Goal: Navigation & Orientation: Find specific page/section

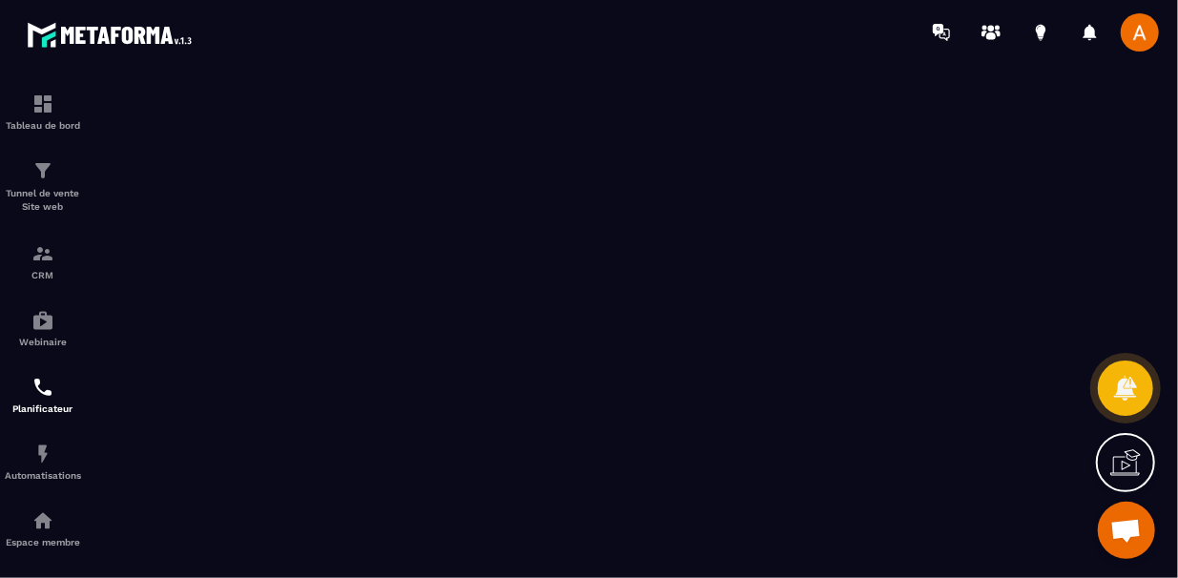
scroll to position [97, 0]
click at [64, 450] on div "Automatisations" at bounding box center [43, 462] width 76 height 38
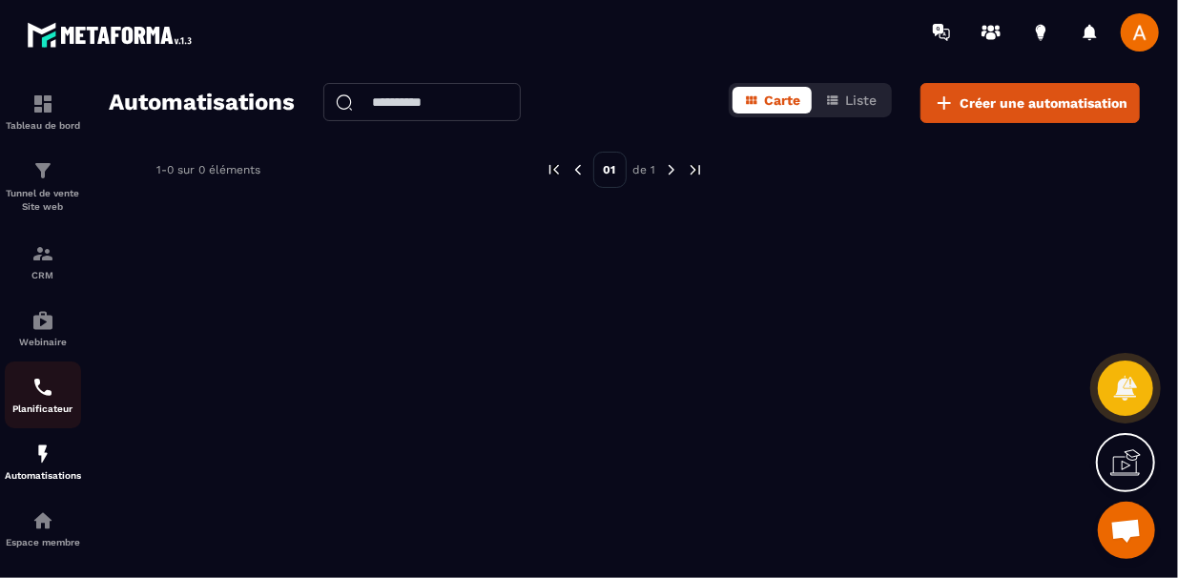
click at [67, 370] on link "Planificateur" at bounding box center [43, 395] width 76 height 67
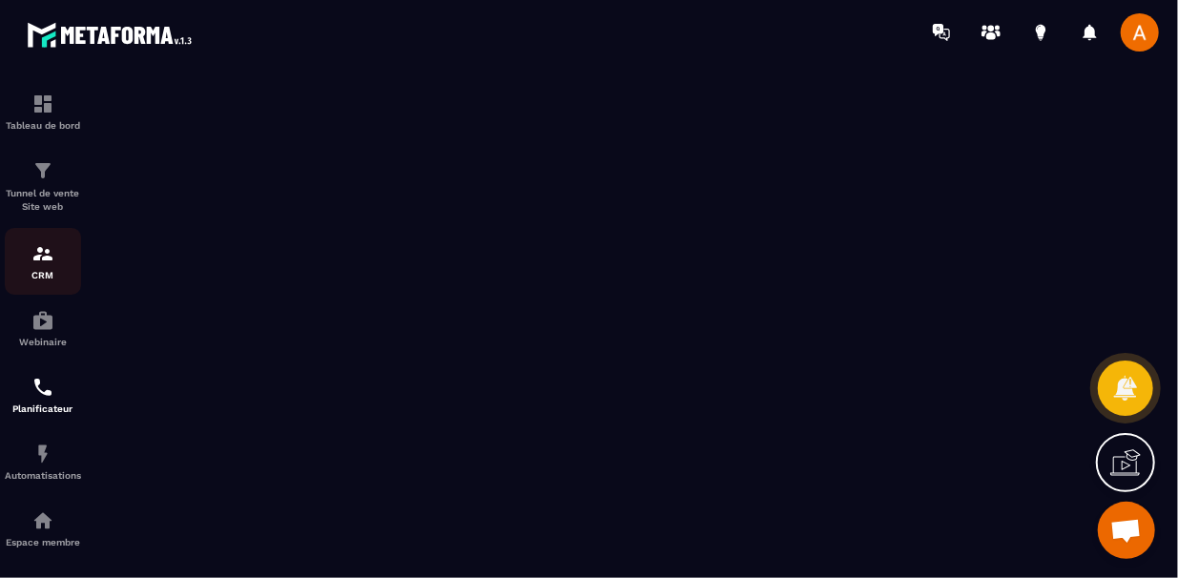
click at [37, 265] on img at bounding box center [42, 253] width 23 height 23
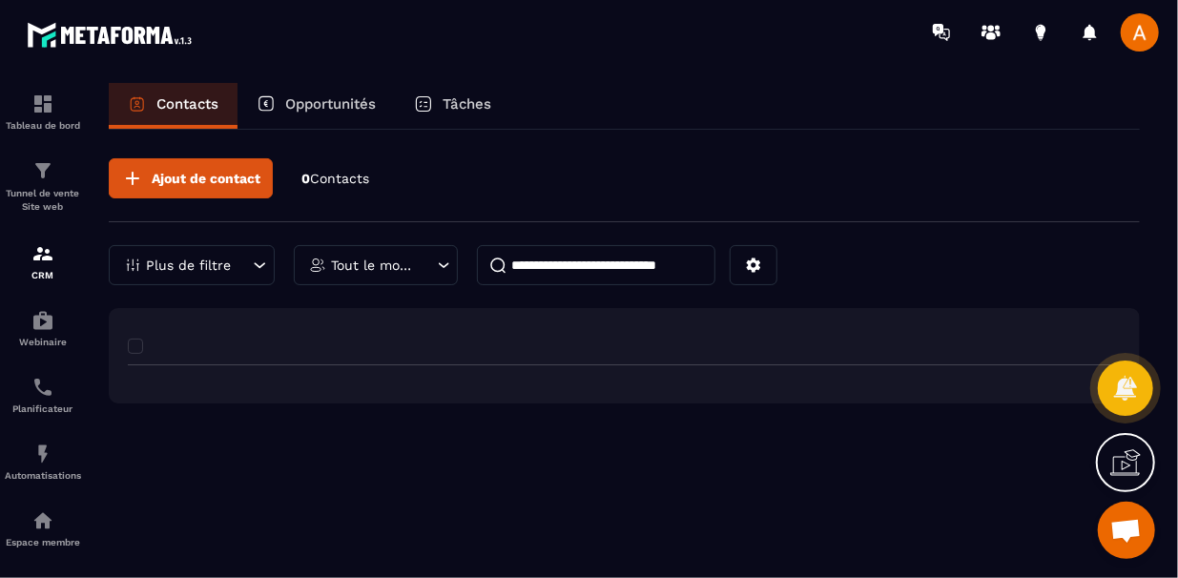
click at [136, 349] on div at bounding box center [633, 346] width 1011 height 38
click at [220, 273] on div "Plus de filtre" at bounding box center [192, 265] width 166 height 40
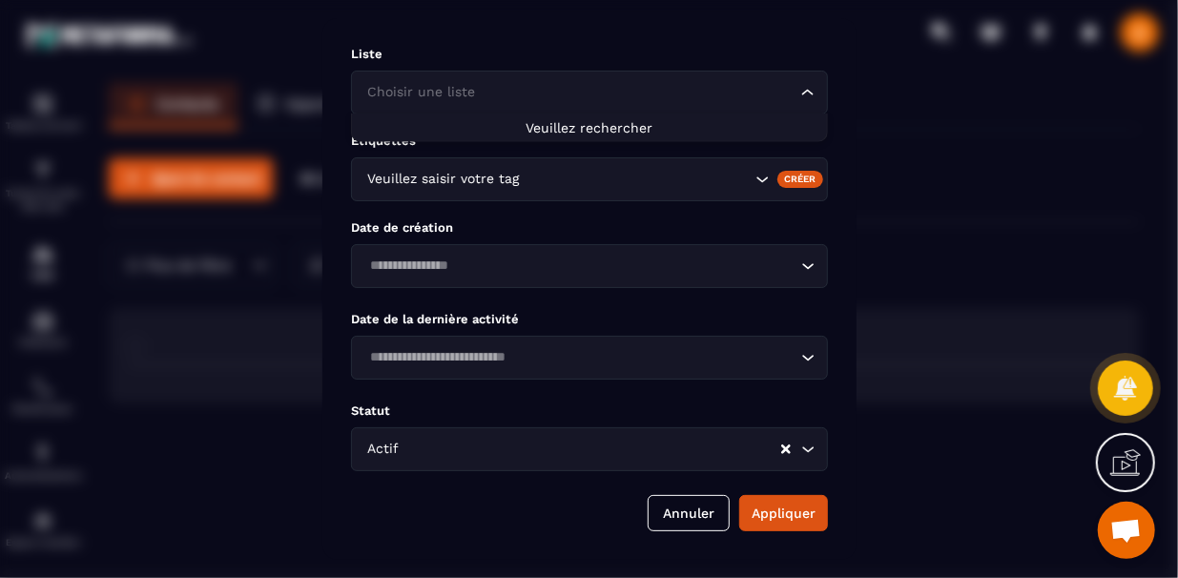
click at [603, 111] on div "Choisir une liste Loading..." at bounding box center [589, 93] width 477 height 44
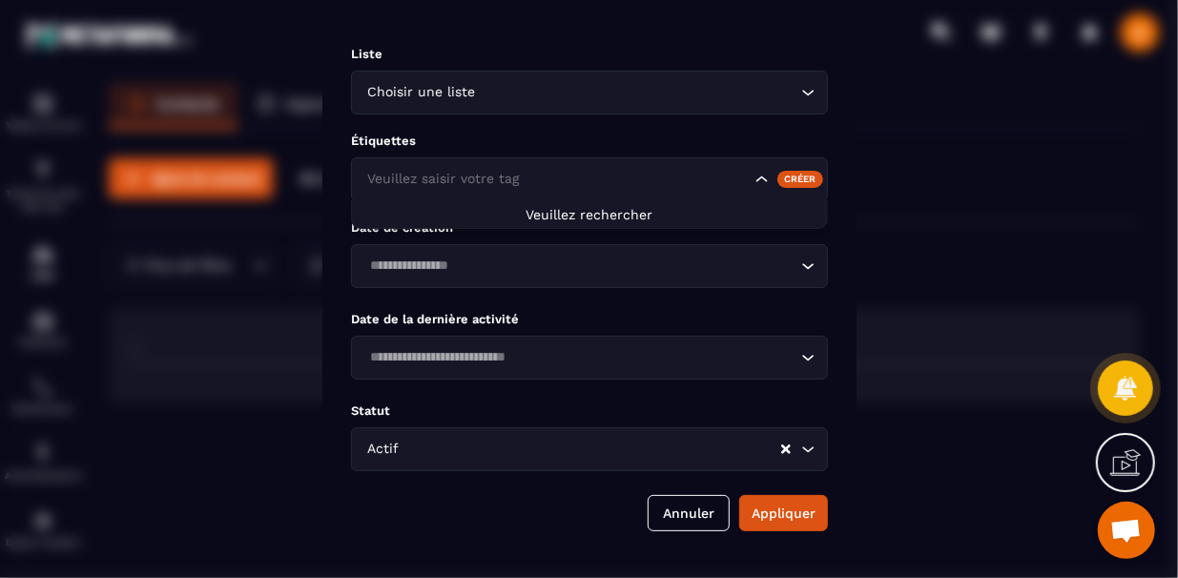
click at [773, 185] on div "Search for option" at bounding box center [794, 179] width 47 height 17
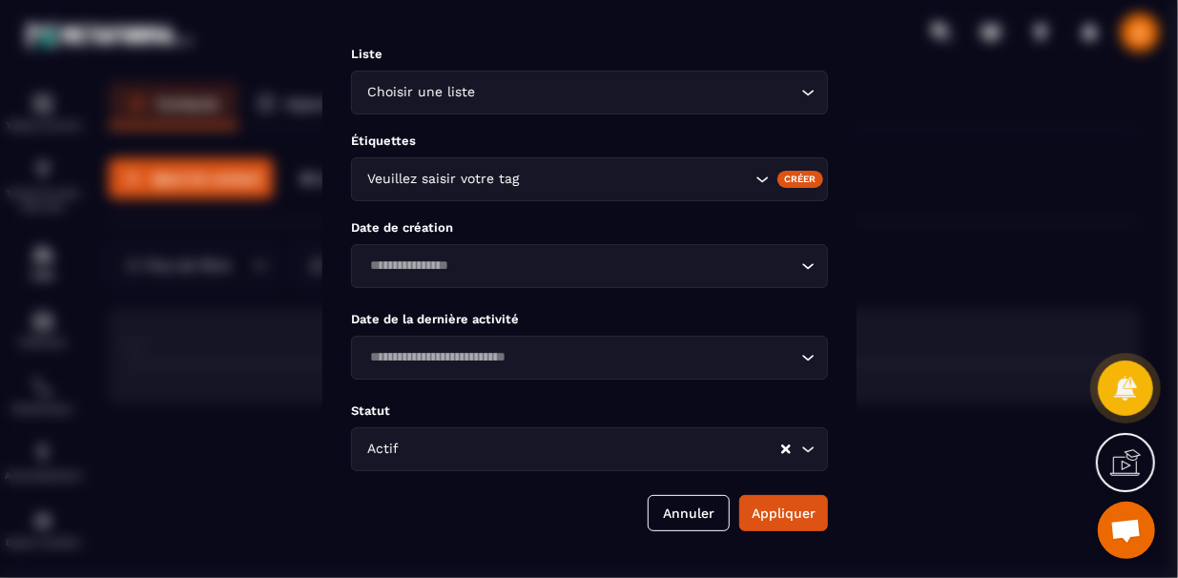
click at [798, 177] on div "Créer" at bounding box center [799, 179] width 47 height 17
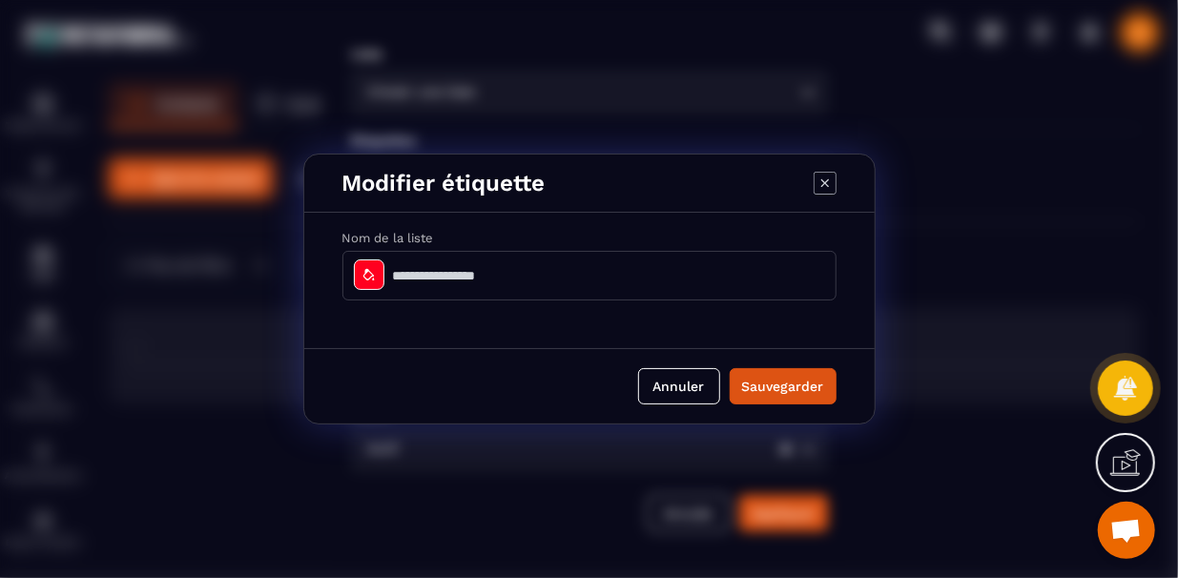
click at [745, 279] on input "Modal window" at bounding box center [589, 276] width 494 height 50
type input "**********"
click at [755, 377] on button "Sauvegarder" at bounding box center [783, 386] width 107 height 36
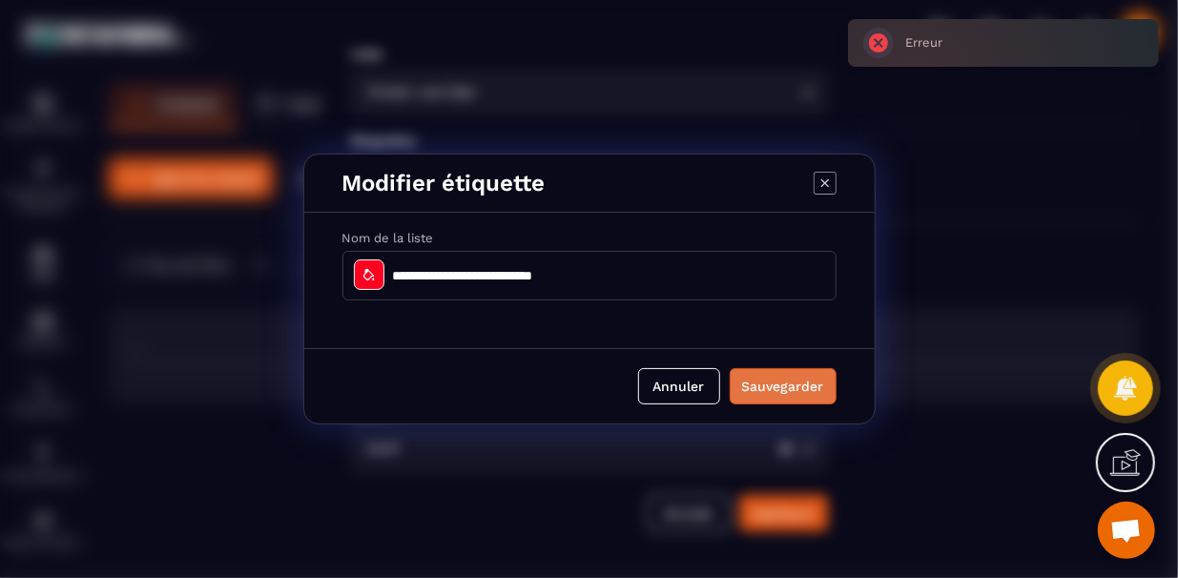
click at [755, 377] on button "Sauvegarder" at bounding box center [783, 386] width 107 height 36
click at [828, 191] on icon "Modal window" at bounding box center [825, 183] width 23 height 23
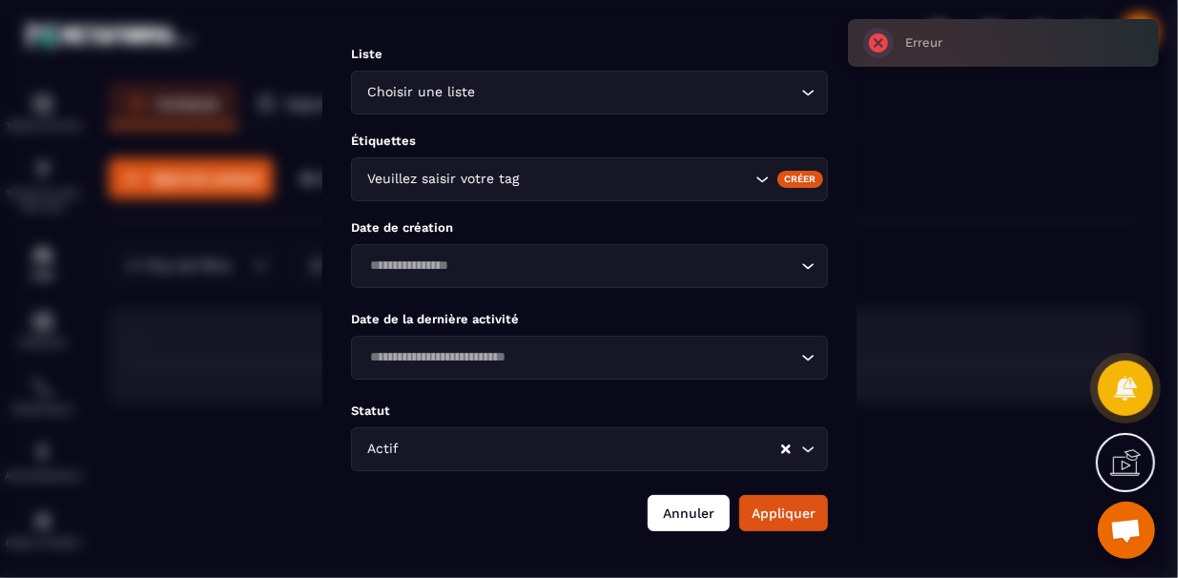
click at [693, 523] on button "Annuler" at bounding box center [689, 513] width 82 height 36
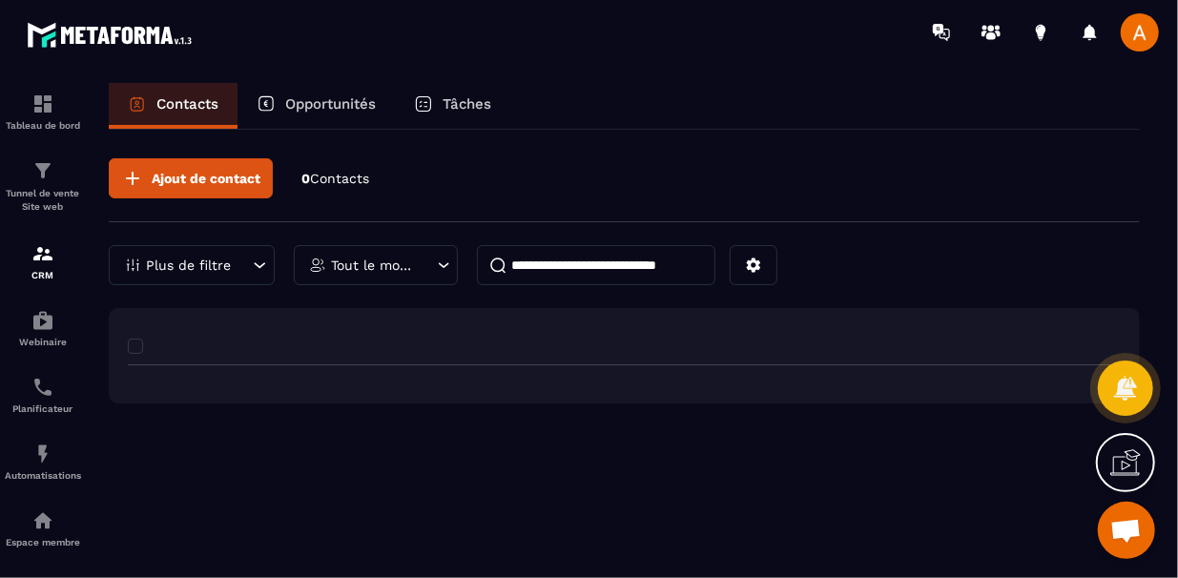
click at [440, 259] on icon at bounding box center [443, 265] width 17 height 19
click at [408, 341] on input "text" at bounding box center [376, 357] width 145 height 44
type input "*"
click at [396, 441] on div "Ajout de contact 0 Contacts Plus de filtre Tout le monde Tout le monde" at bounding box center [624, 295] width 1031 height 331
click at [53, 190] on p "Tunnel de vente Site web" at bounding box center [43, 200] width 76 height 27
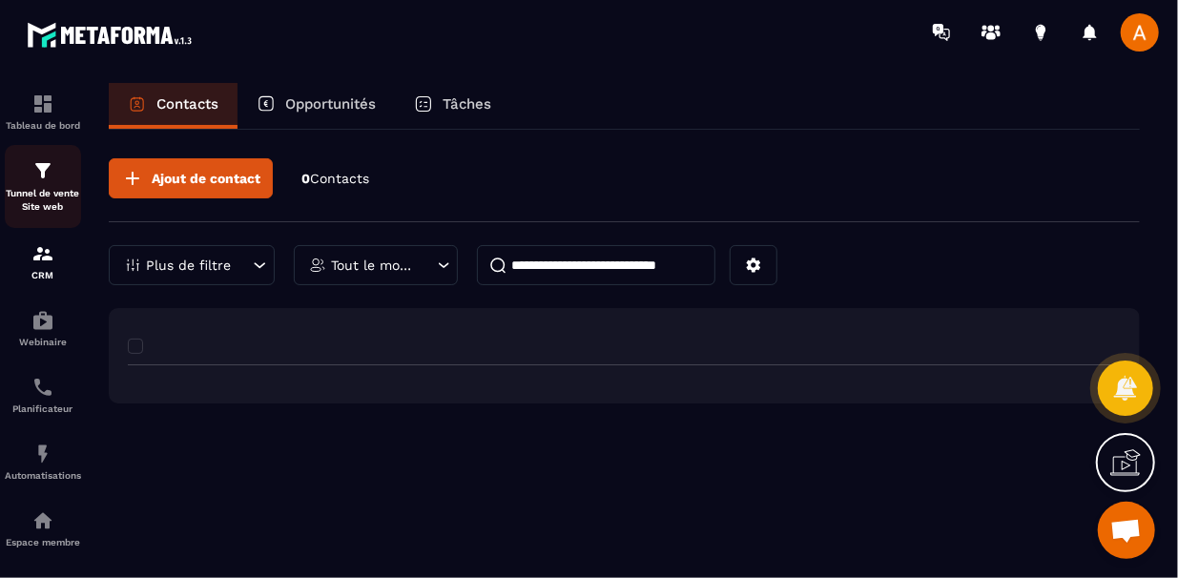
click at [53, 190] on p "Tunnel de vente Site web" at bounding box center [43, 200] width 76 height 27
click at [37, 176] on img at bounding box center [42, 170] width 23 height 23
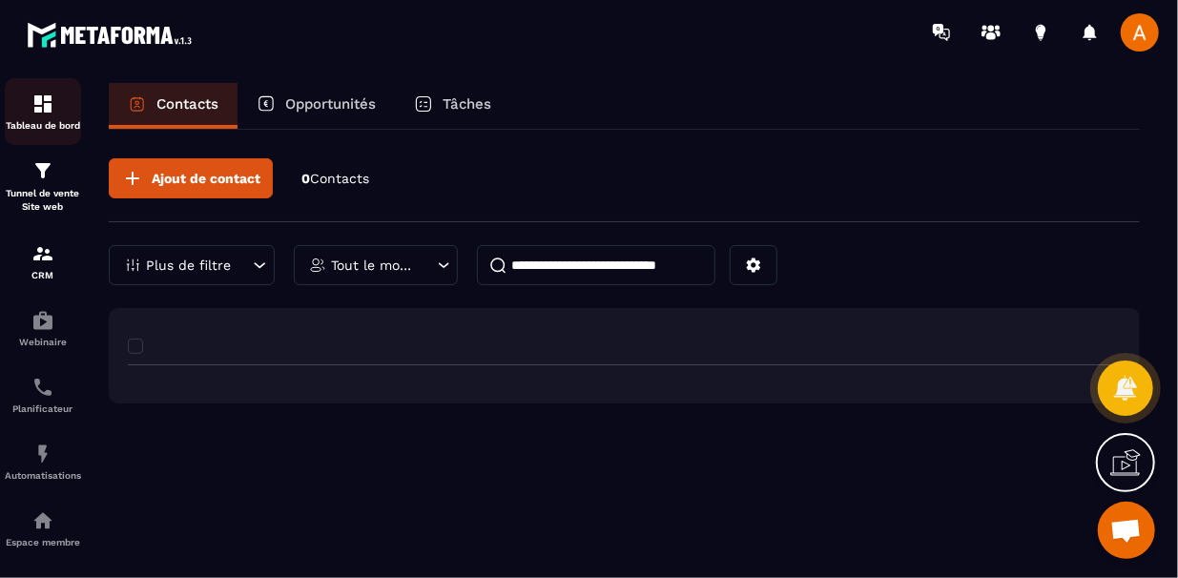
click at [46, 101] on img at bounding box center [42, 104] width 23 height 23
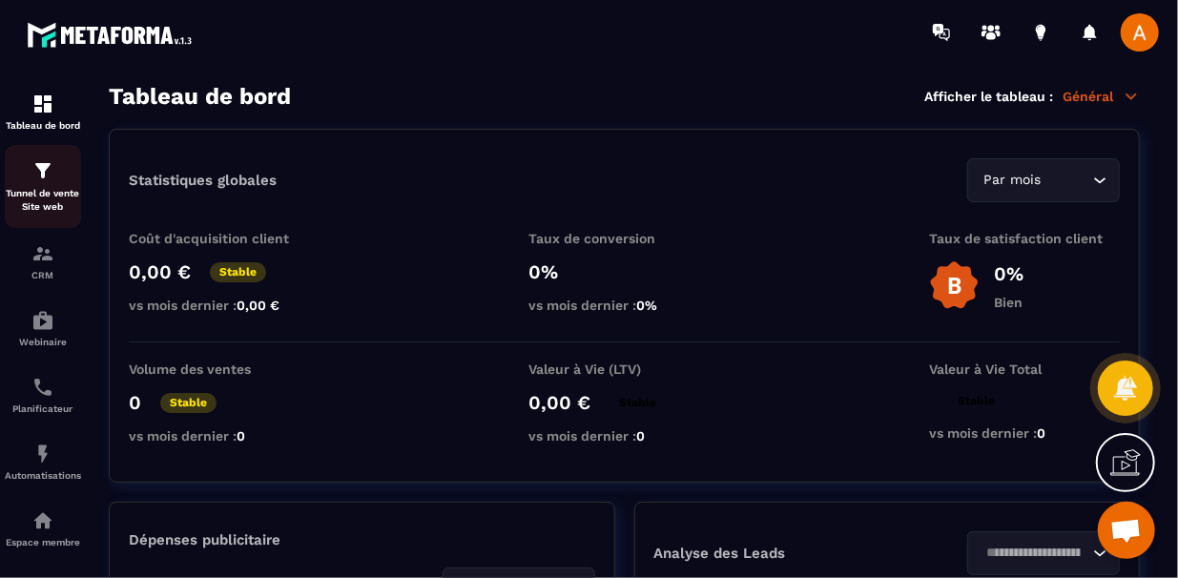
click at [41, 168] on img at bounding box center [42, 170] width 23 height 23
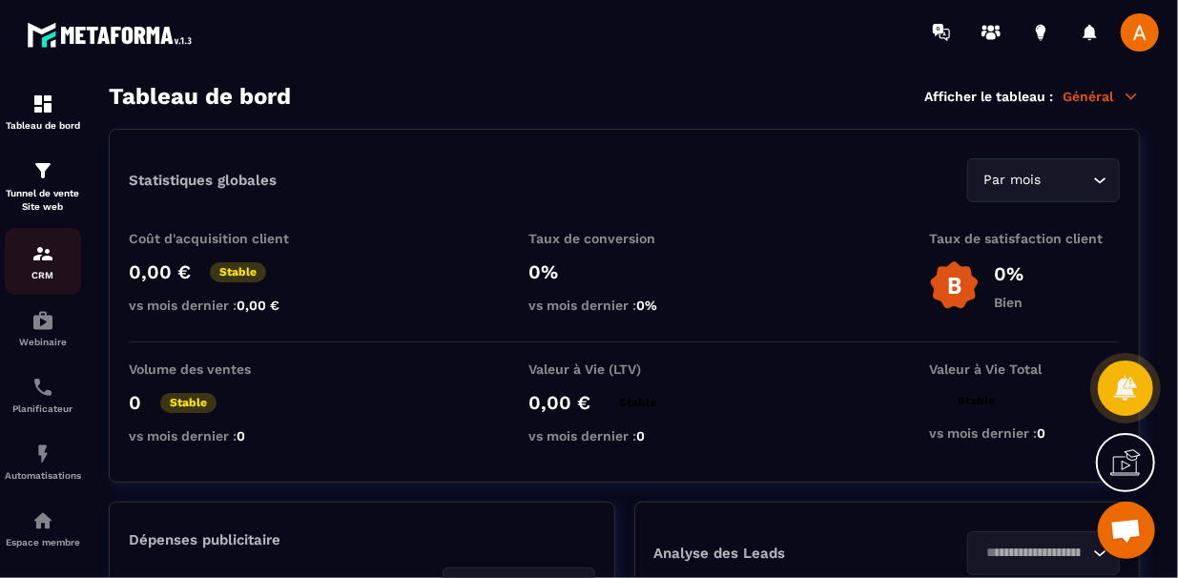
click at [36, 250] on img at bounding box center [42, 253] width 23 height 23
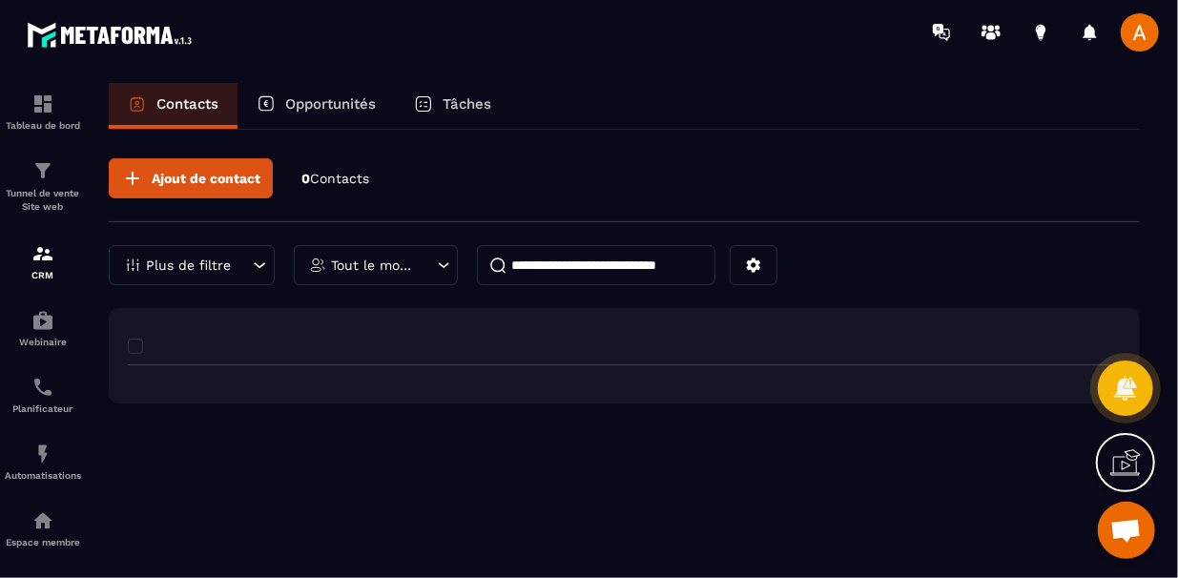
click at [36, 250] on img at bounding box center [42, 253] width 23 height 23
click at [43, 336] on div "Webinaire" at bounding box center [43, 328] width 76 height 38
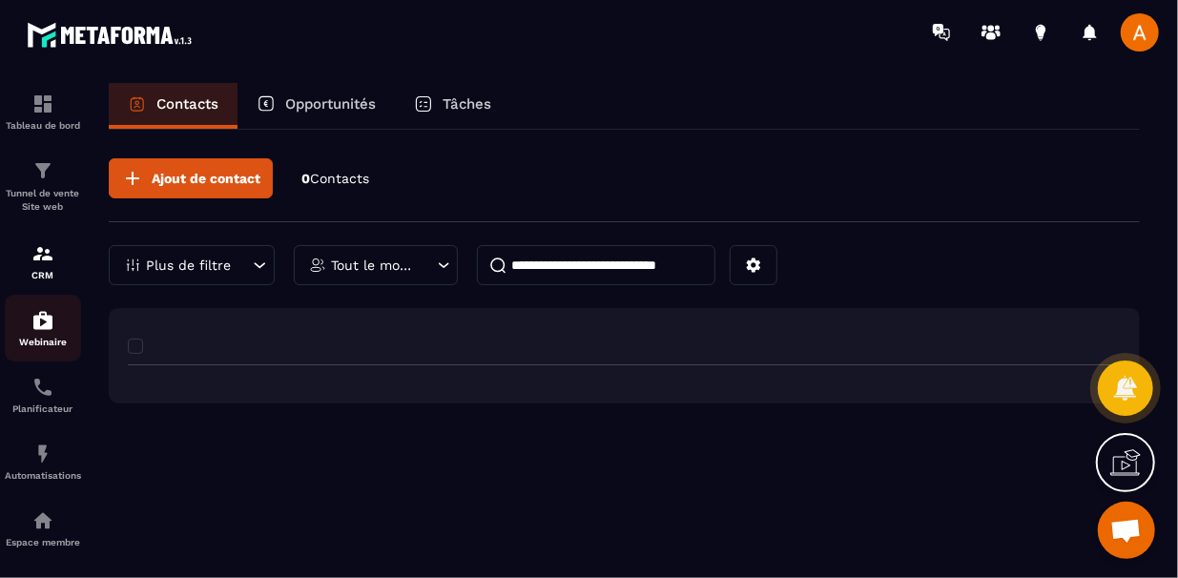
click at [43, 336] on div "Webinaire" at bounding box center [43, 328] width 76 height 38
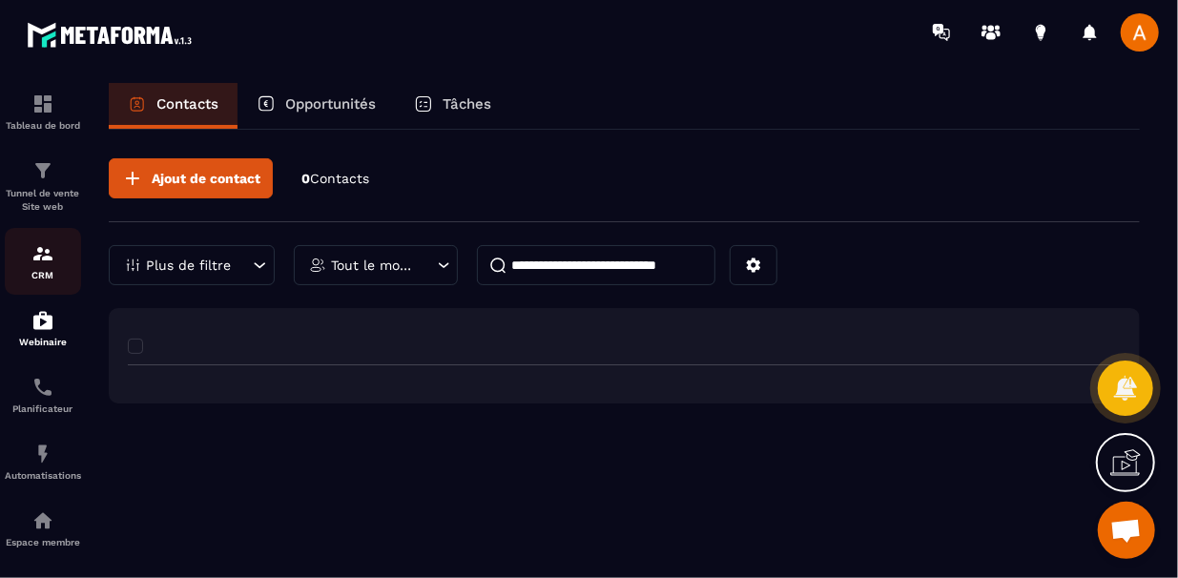
click at [62, 260] on div "CRM" at bounding box center [43, 261] width 76 height 38
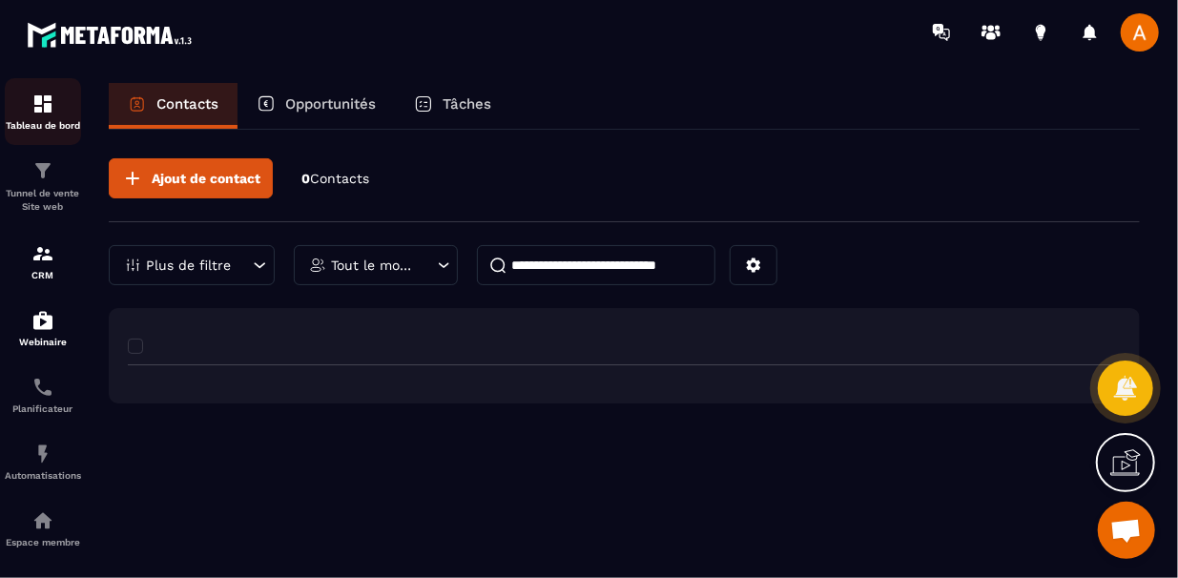
click at [46, 140] on link "Tableau de bord" at bounding box center [43, 111] width 76 height 67
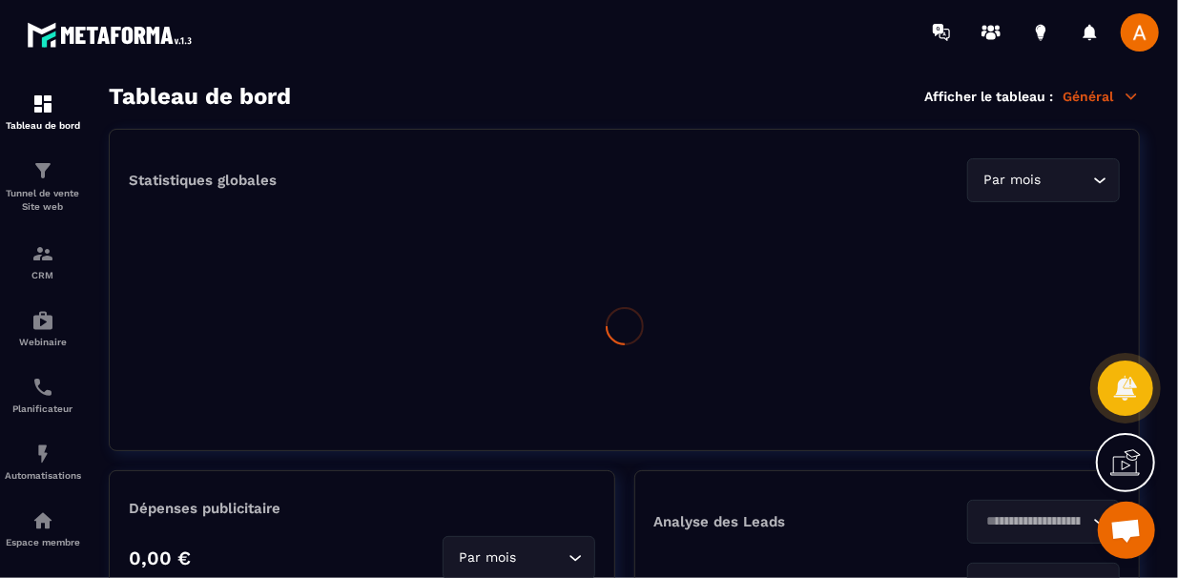
click at [46, 140] on link "Tableau de bord" at bounding box center [43, 111] width 76 height 67
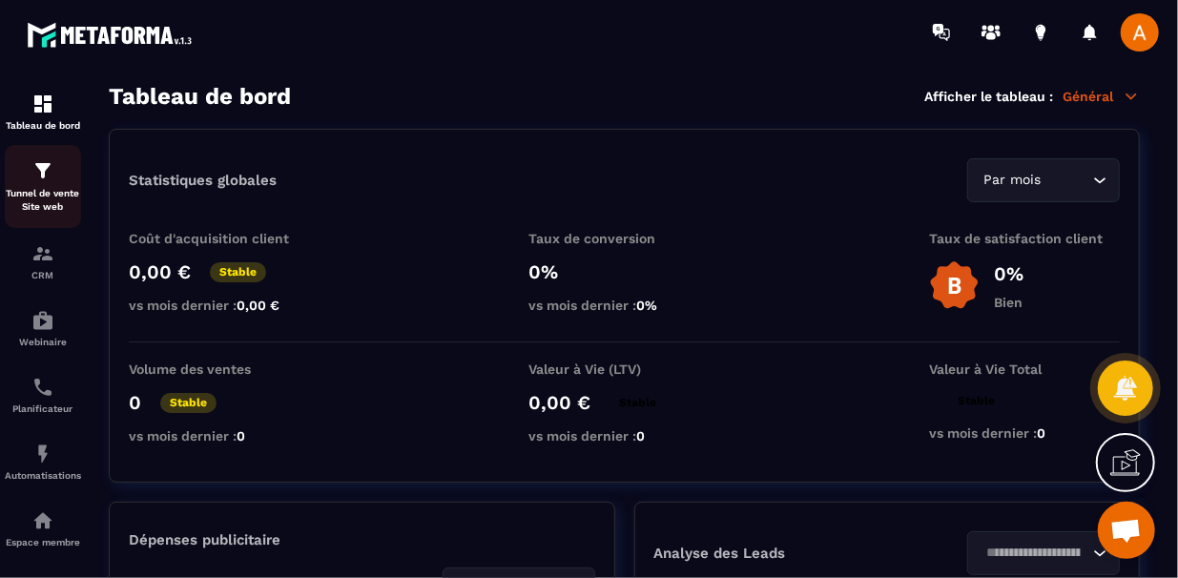
click at [39, 204] on p "Tunnel de vente Site web" at bounding box center [43, 200] width 76 height 27
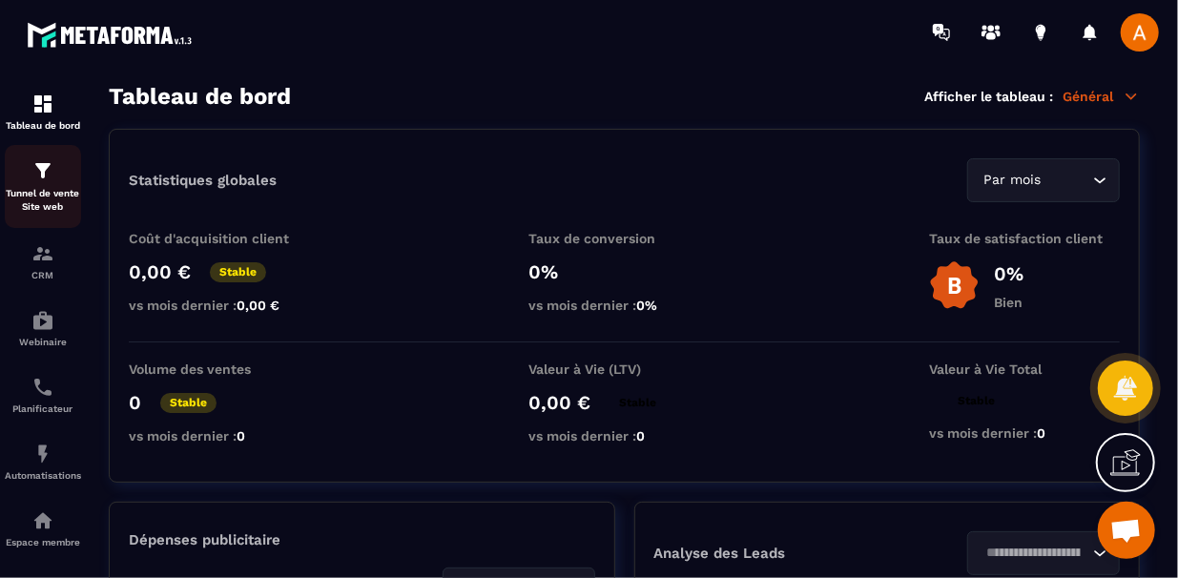
click at [39, 204] on p "Tunnel de vente Site web" at bounding box center [43, 200] width 76 height 27
click at [59, 196] on p "Tunnel de vente Site web" at bounding box center [43, 200] width 76 height 27
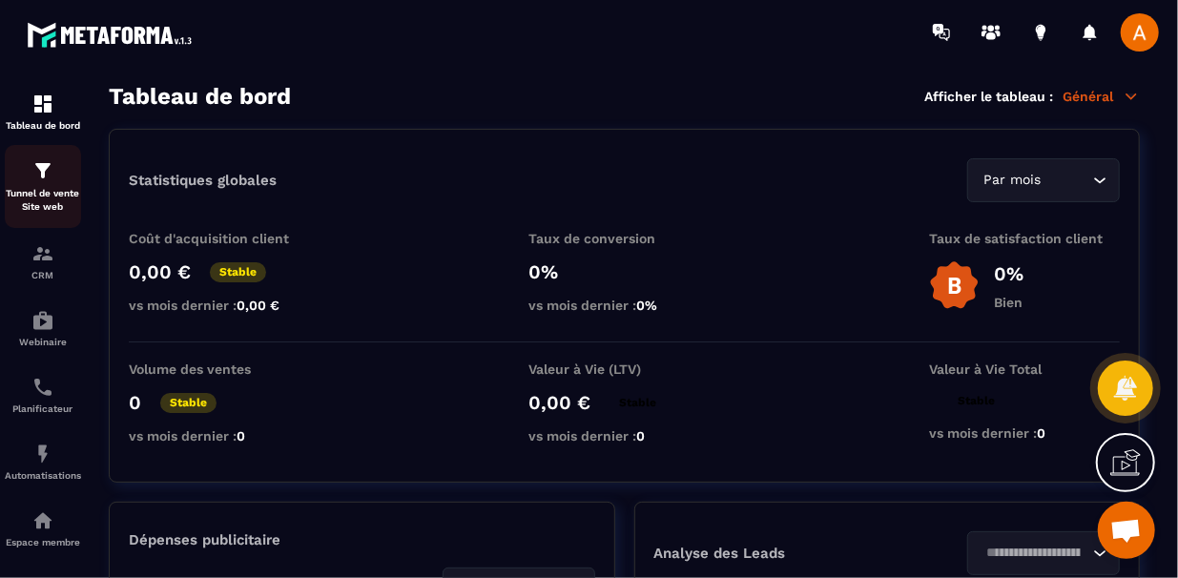
click at [59, 196] on p "Tunnel de vente Site web" at bounding box center [43, 200] width 76 height 27
